Goal: Task Accomplishment & Management: Manage account settings

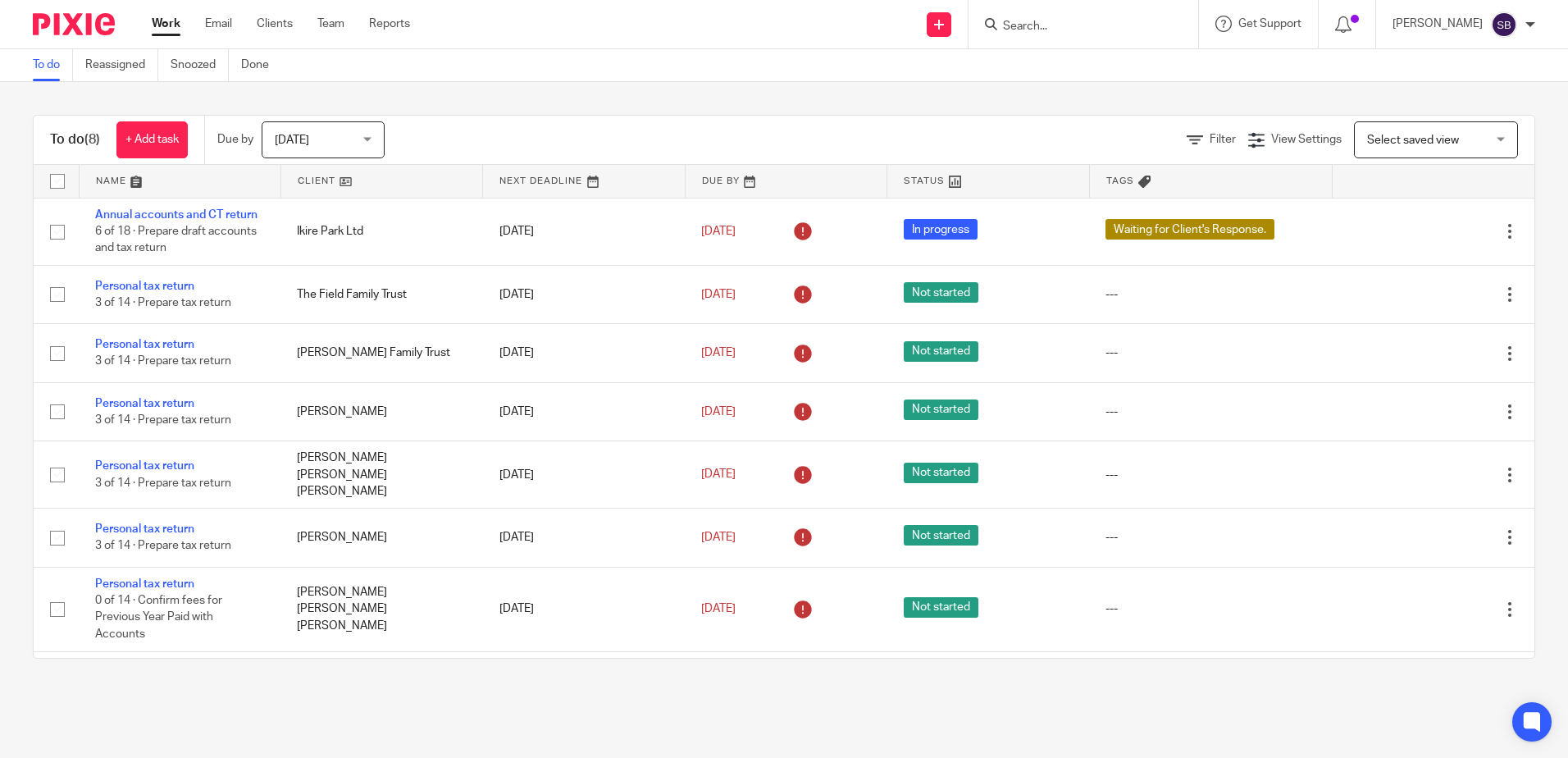
click at [1056, 33] on input "Search" at bounding box center [1075, 27] width 147 height 14
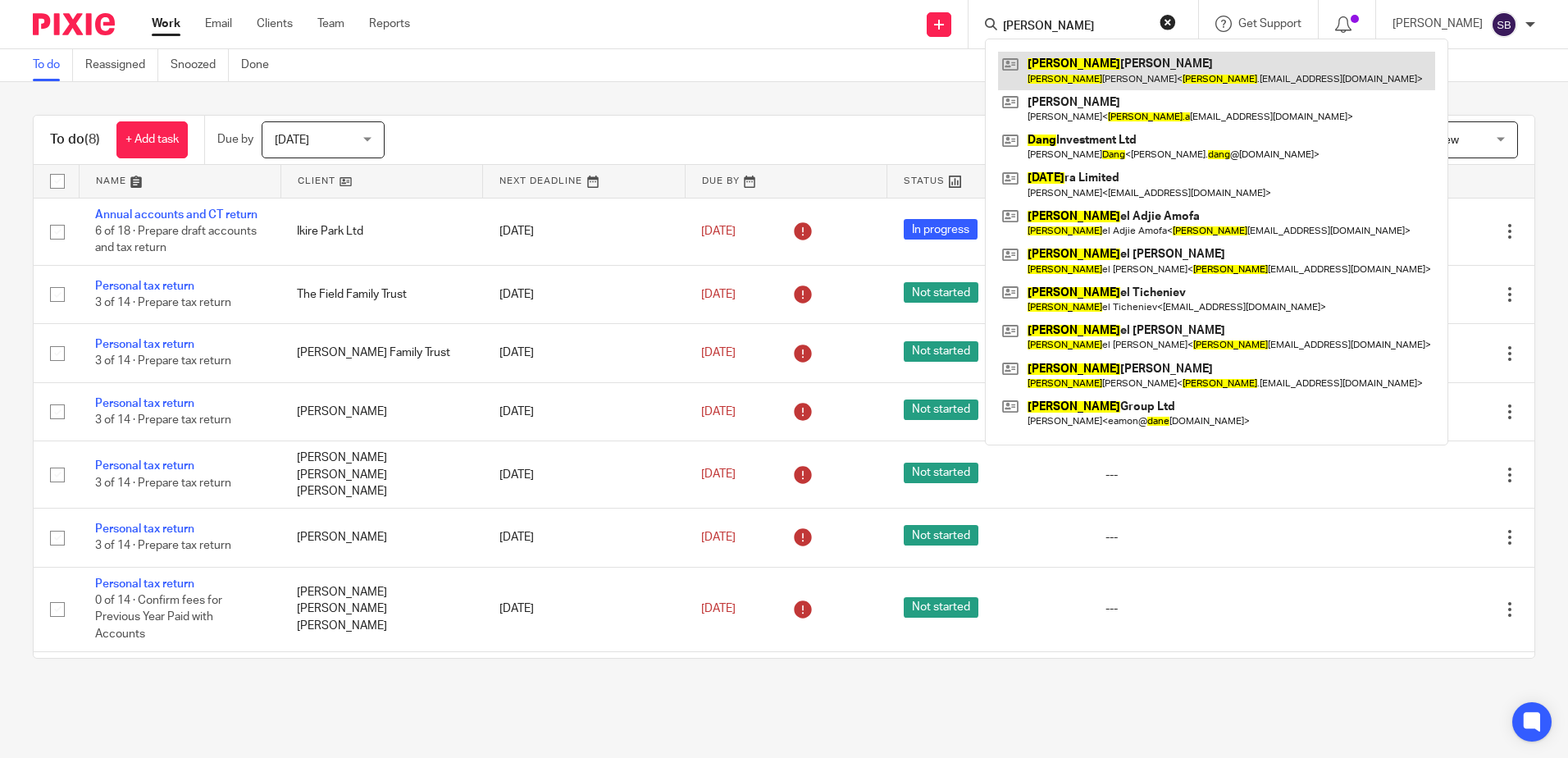
type input "dana"
click at [1097, 66] on link at bounding box center [1216, 70] width 437 height 38
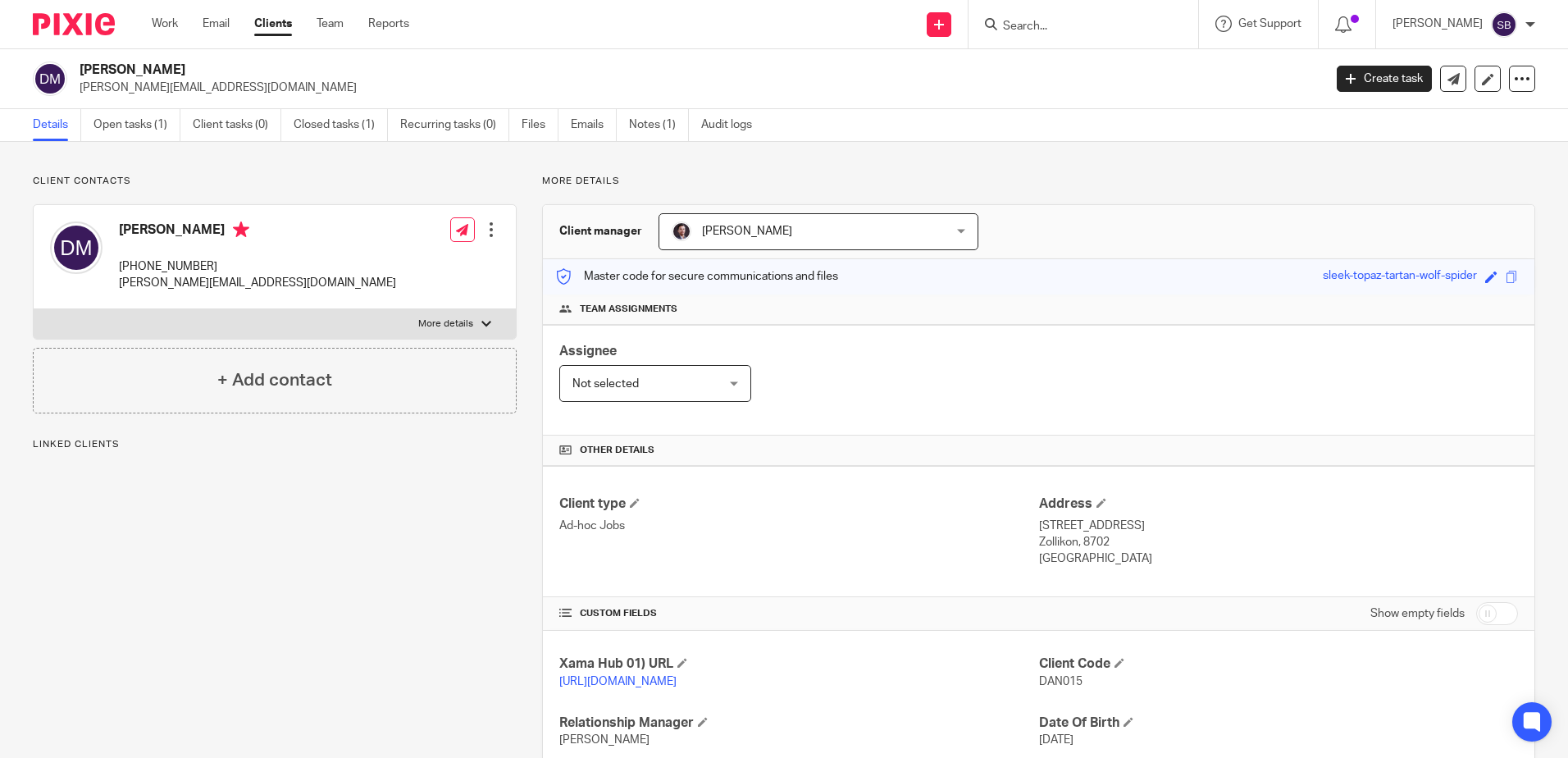
click at [142, 120] on link "Open tasks (1)" at bounding box center [136, 125] width 87 height 32
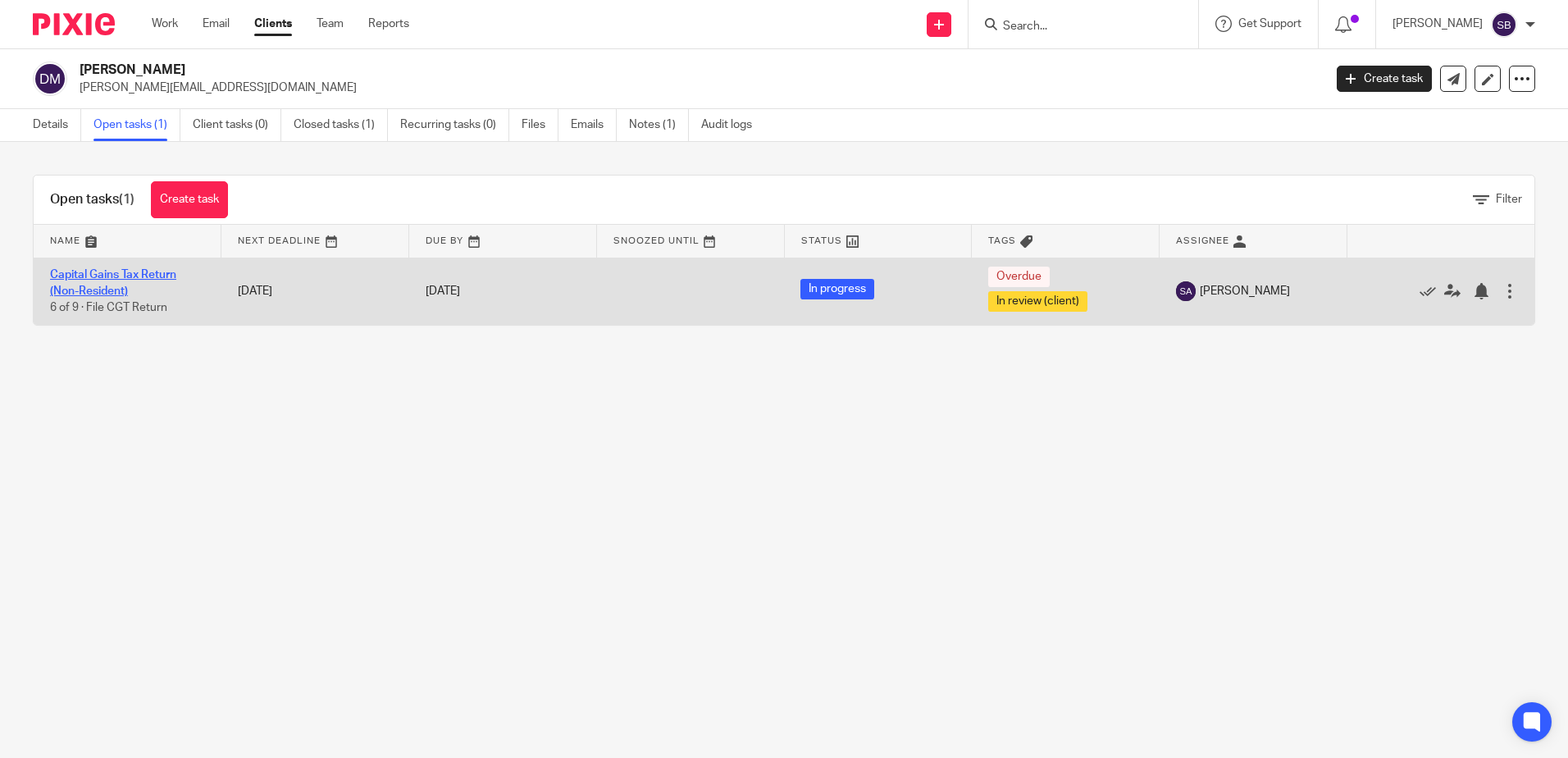
click at [136, 274] on link "Capital Gains Tax Return (Non-Resident)" at bounding box center [113, 283] width 127 height 28
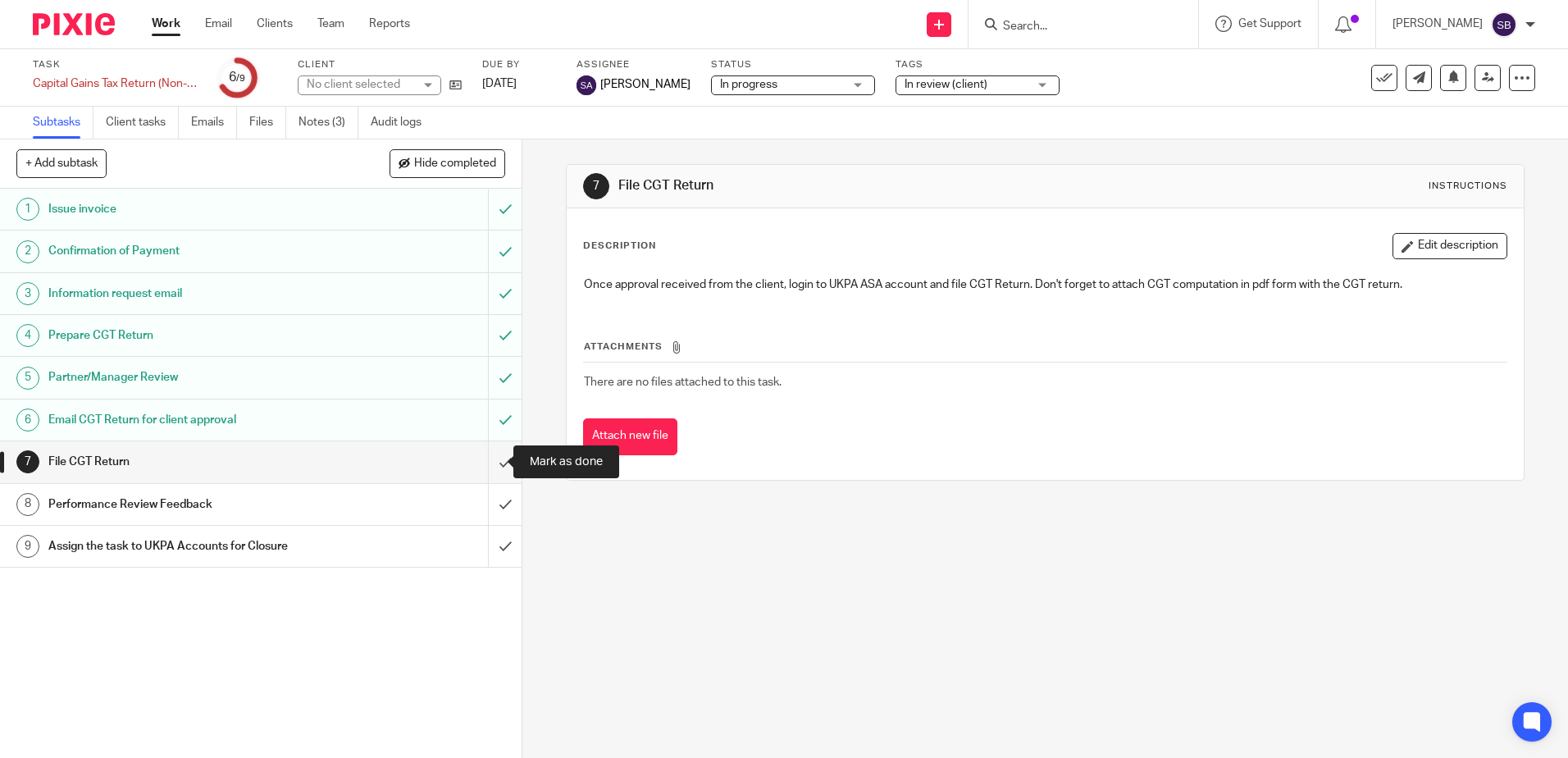
click at [479, 456] on input "submit" at bounding box center [260, 461] width 521 height 41
click at [486, 496] on input "submit" at bounding box center [260, 503] width 521 height 41
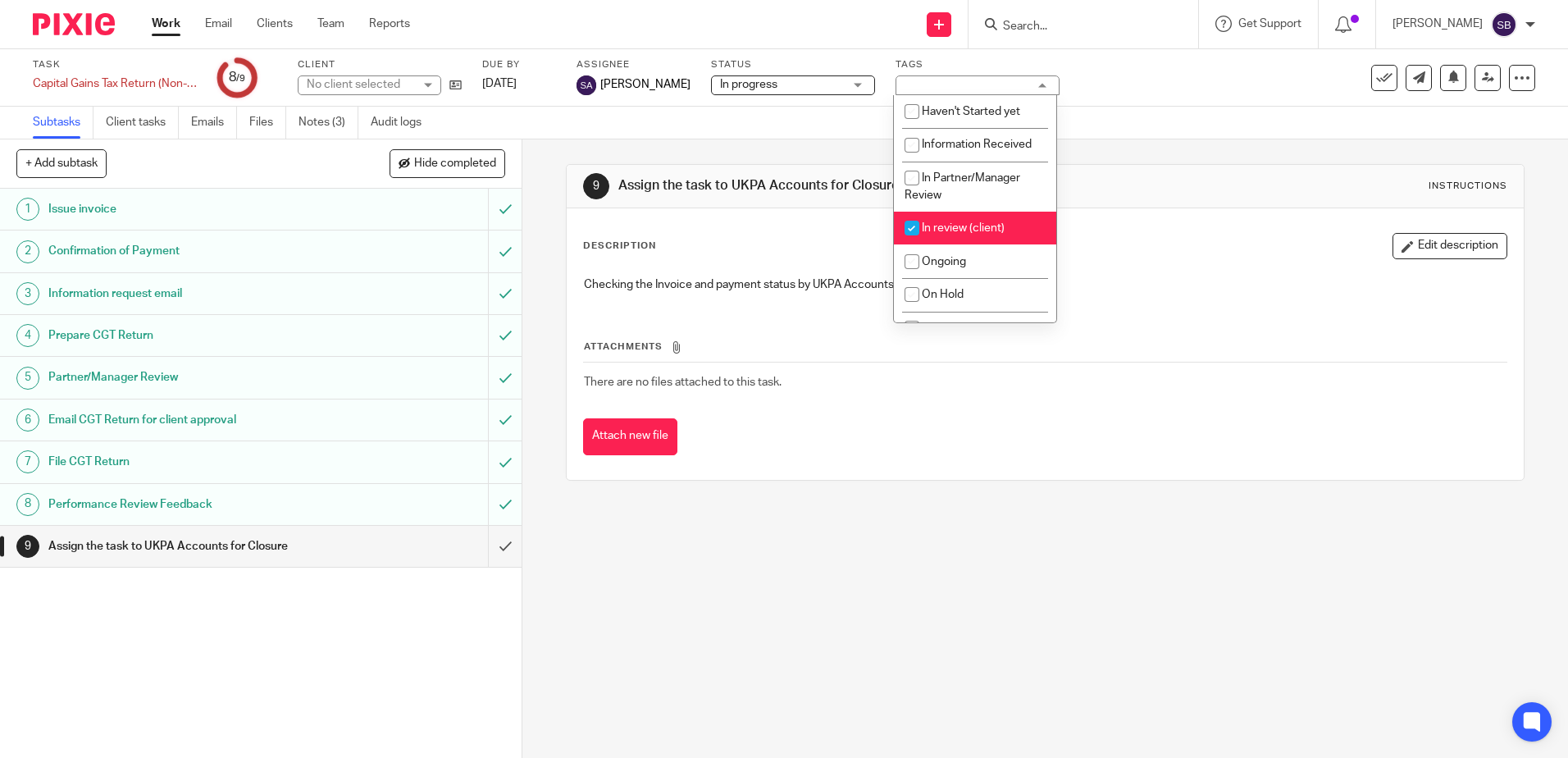
click at [977, 224] on span "In review (client)" at bounding box center [963, 228] width 83 height 12
checkbox input "false"
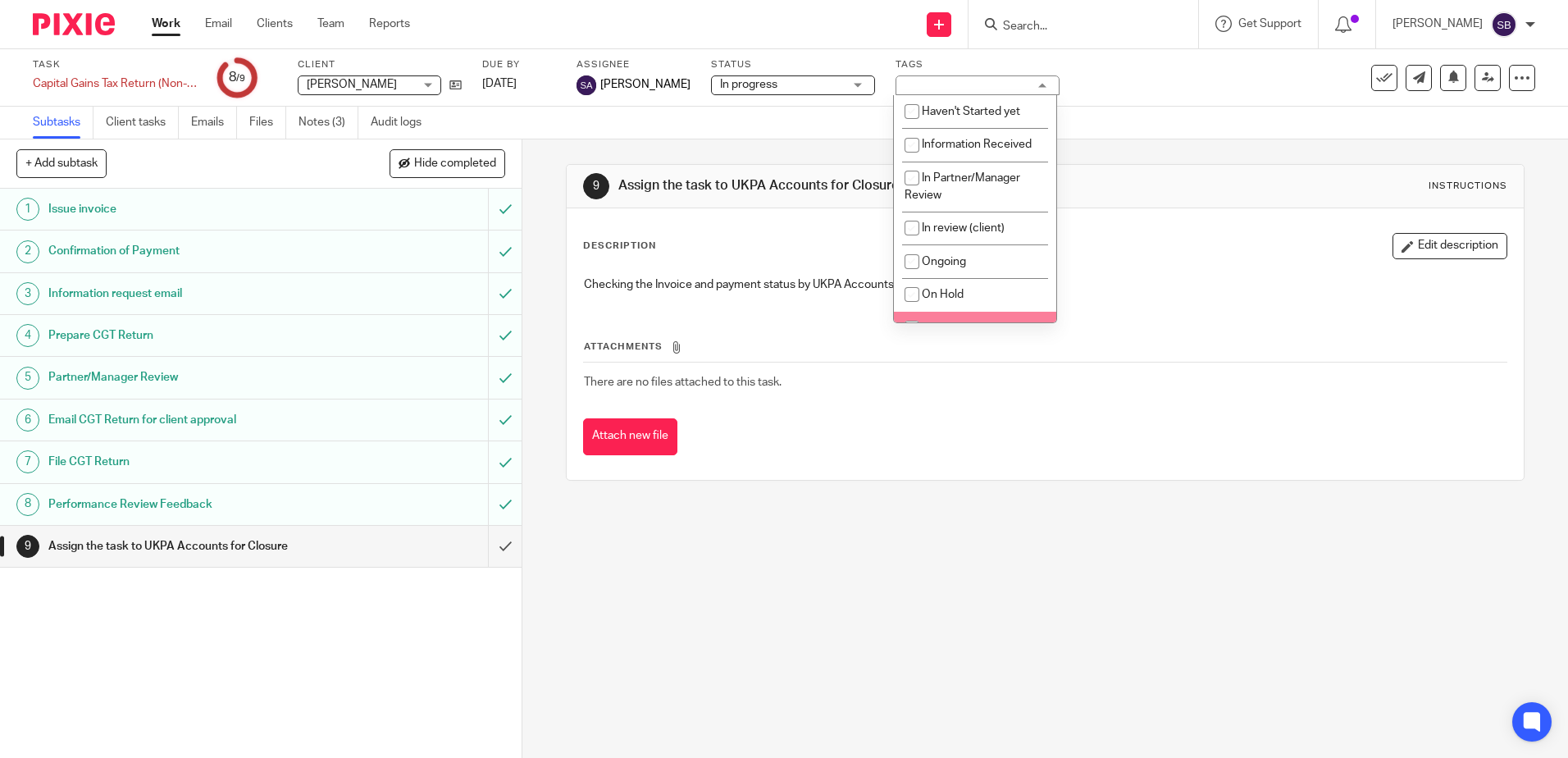
click at [991, 543] on div "9 Assign the task to UKPA Accounts for Closure Instructions Description Edit de…" at bounding box center [1045, 448] width 1046 height 618
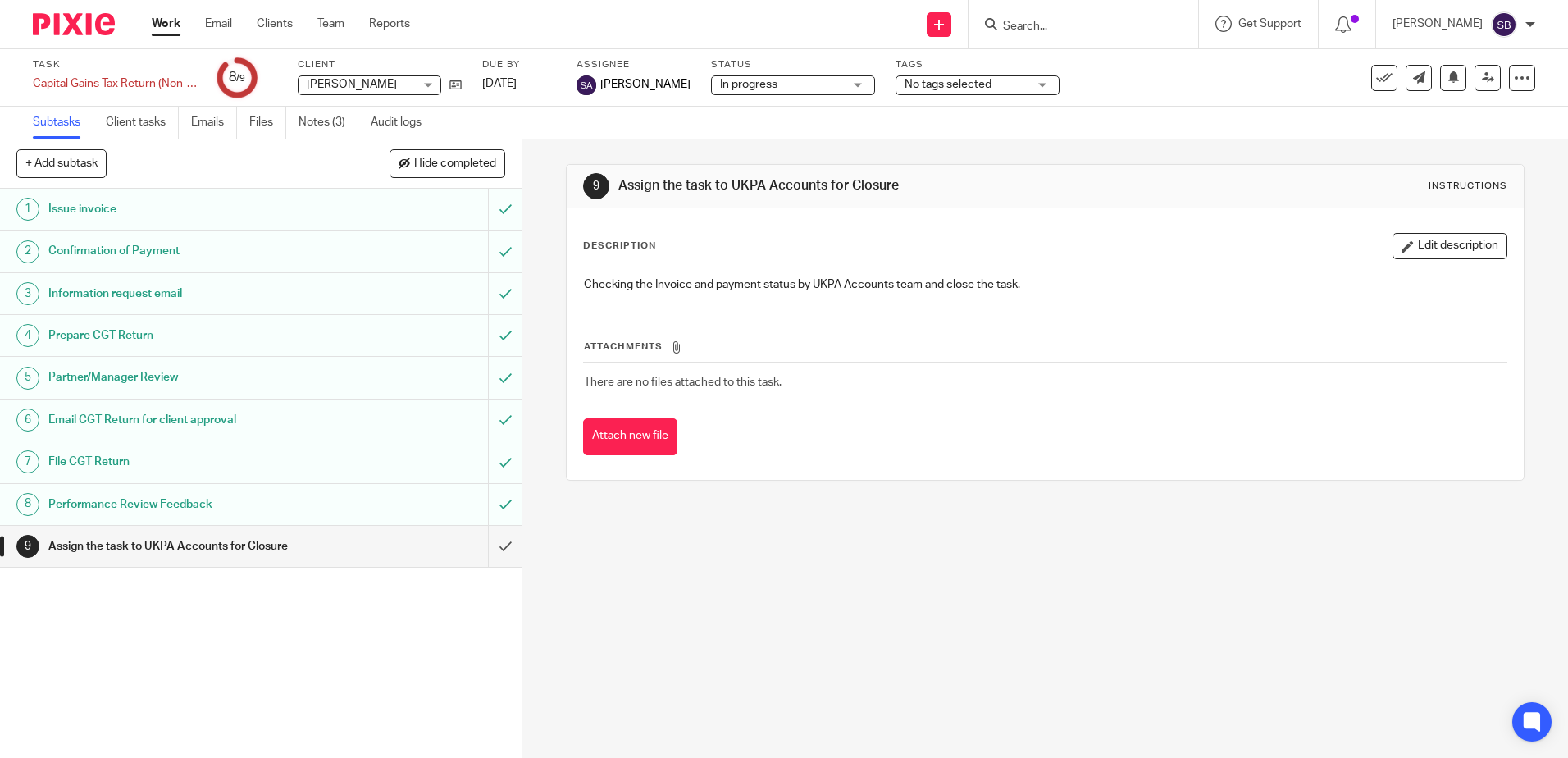
click at [774, 89] on span "In progress" at bounding box center [749, 84] width 58 height 12
click at [774, 130] on li "In progress" at bounding box center [791, 145] width 163 height 33
click at [766, 85] on span "In progress" at bounding box center [749, 84] width 58 height 12
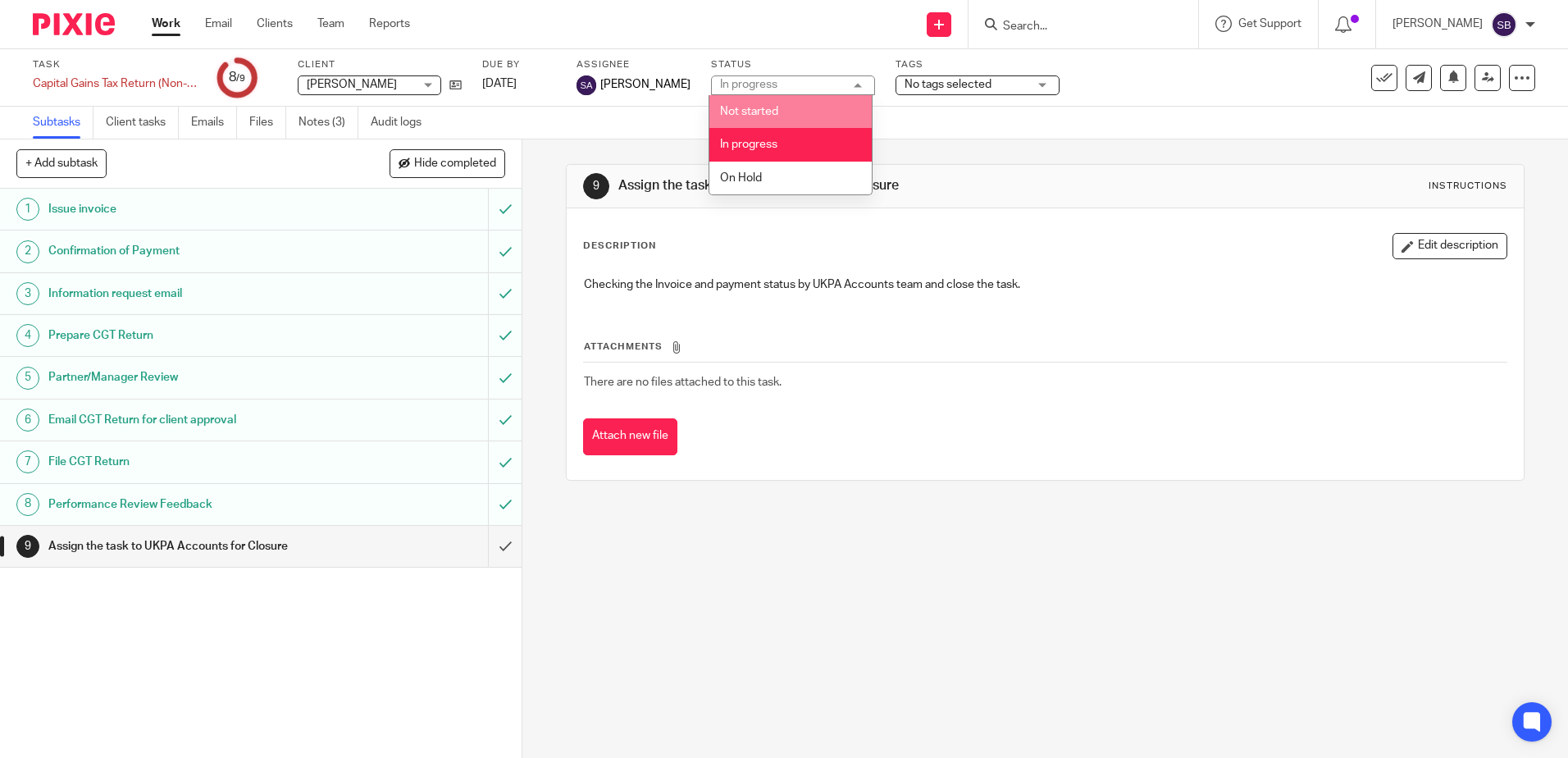
click at [1255, 107] on div "Subtasks Client tasks Emails Files Notes (3) Audit logs" at bounding box center [784, 123] width 1568 height 33
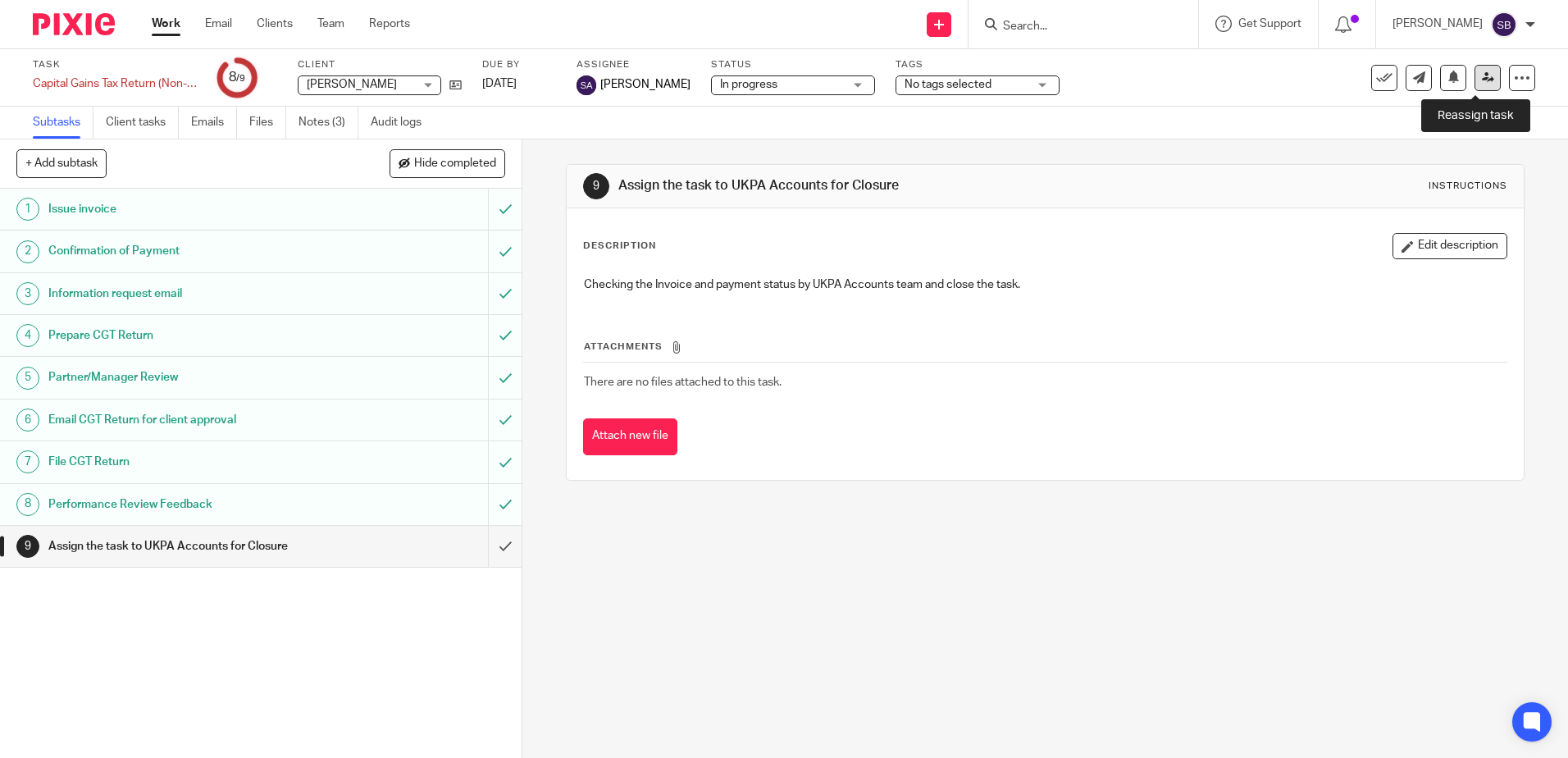
click at [1475, 84] on link at bounding box center [1488, 78] width 26 height 26
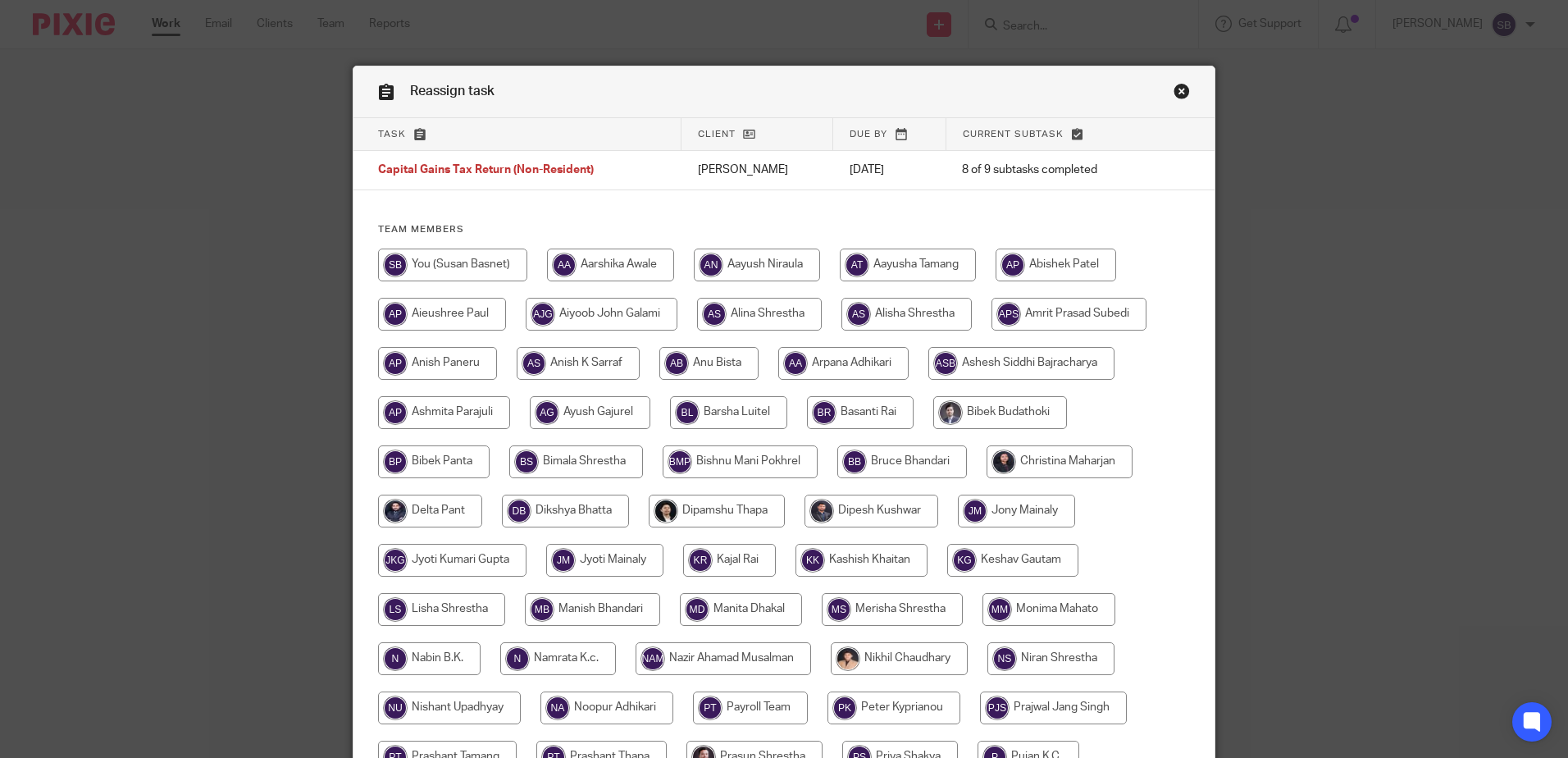
scroll to position [511, 0]
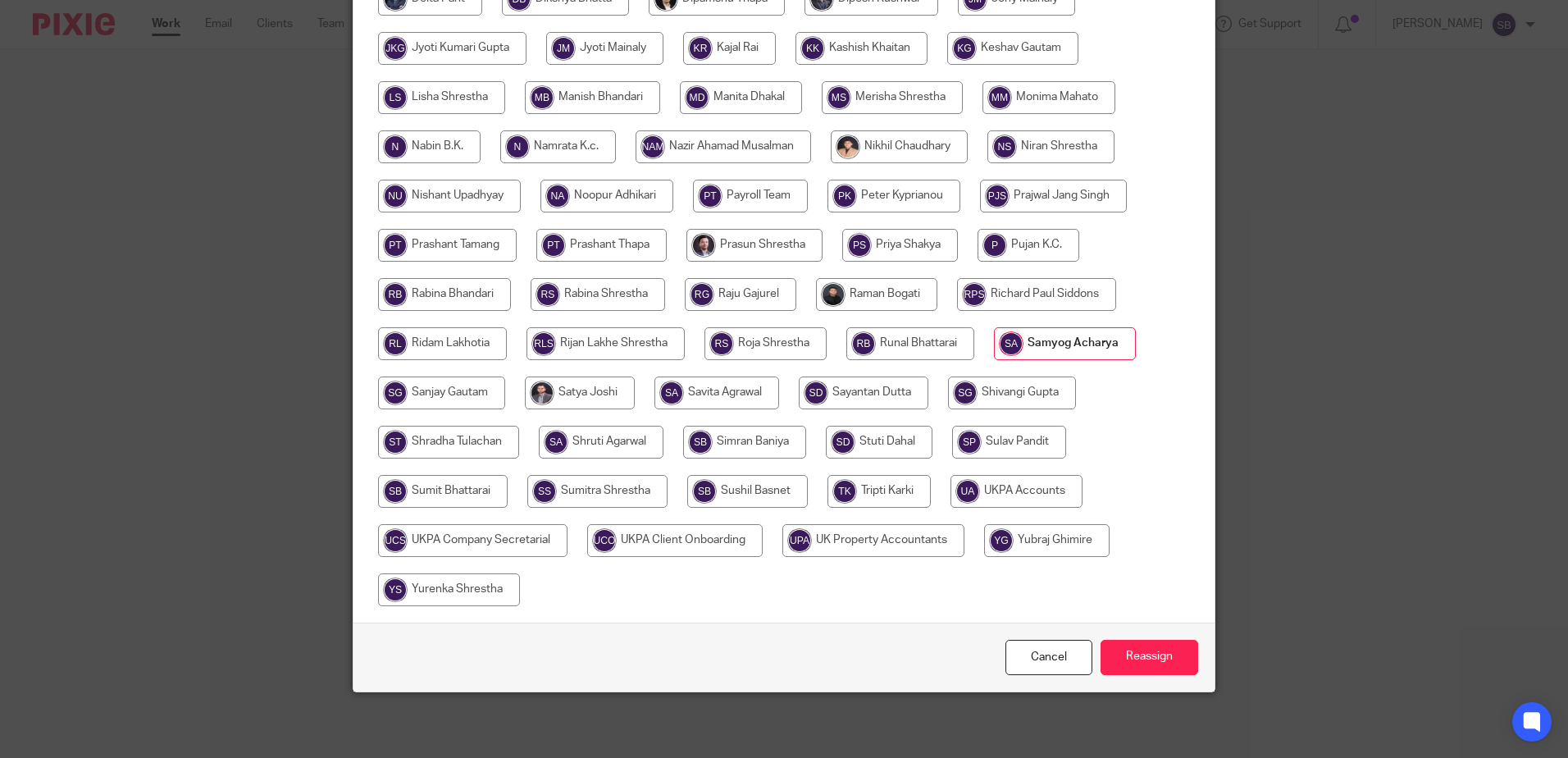
click at [998, 491] on input "radio" at bounding box center [1017, 491] width 132 height 33
radio input "true"
click at [1165, 652] on input "Reassign" at bounding box center [1150, 657] width 98 height 35
